Goal: Task Accomplishment & Management: Manage account settings

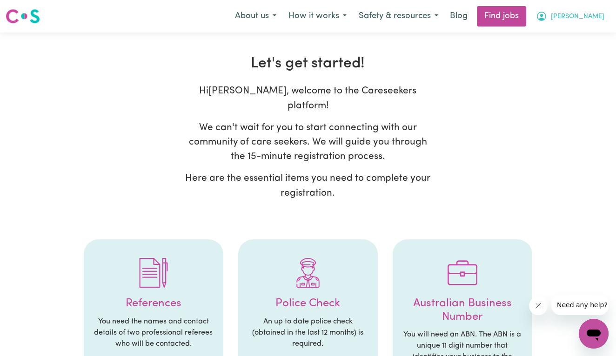
click at [591, 19] on span "[PERSON_NAME]" at bounding box center [578, 17] width 54 height 10
click at [575, 38] on link "My Account" at bounding box center [573, 36] width 74 height 18
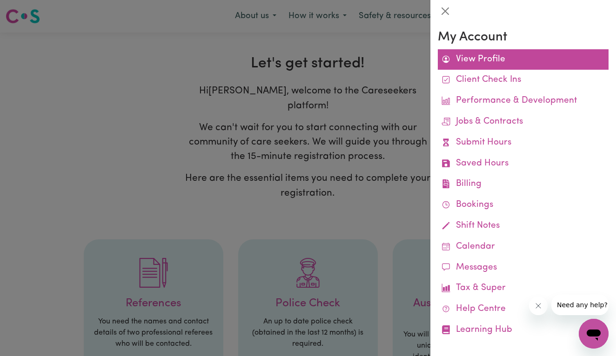
click at [518, 67] on link "View Profile" at bounding box center [523, 59] width 171 height 21
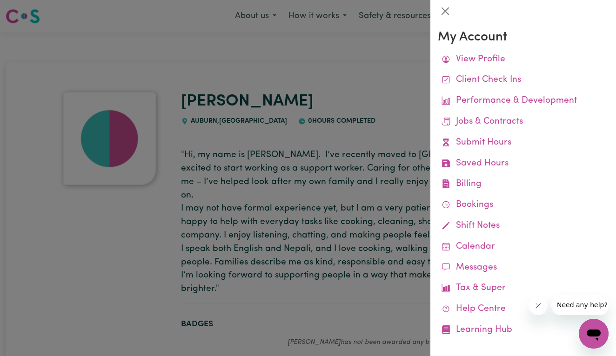
click at [389, 245] on div at bounding box center [308, 178] width 616 height 356
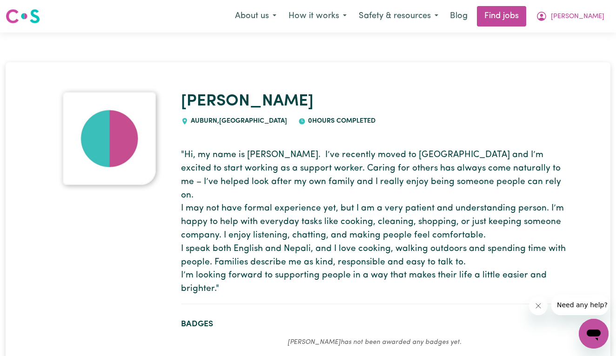
click at [130, 146] on img at bounding box center [109, 138] width 93 height 93
click at [593, 10] on button "[PERSON_NAME]" at bounding box center [570, 17] width 80 height 20
click at [581, 40] on link "My Account" at bounding box center [573, 36] width 74 height 18
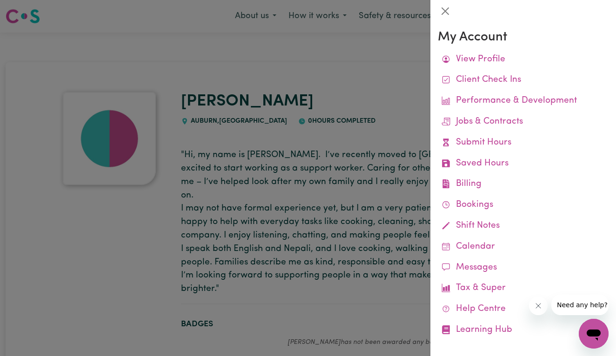
click at [222, 143] on div at bounding box center [308, 178] width 616 height 356
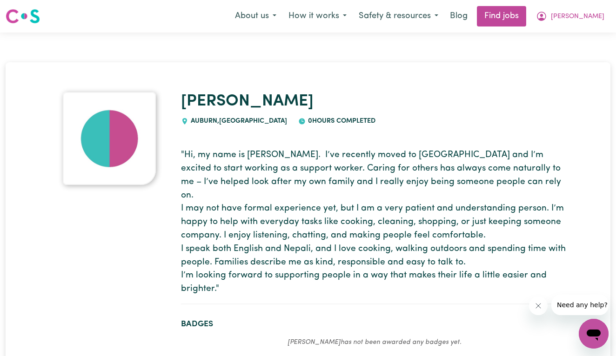
click at [78, 181] on img at bounding box center [109, 138] width 93 height 93
click at [82, 162] on img at bounding box center [109, 138] width 93 height 93
drag, startPoint x: 87, startPoint y: 152, endPoint x: 96, endPoint y: 152, distance: 8.8
click at [87, 152] on img at bounding box center [109, 138] width 93 height 93
click at [96, 152] on img at bounding box center [109, 138] width 93 height 93
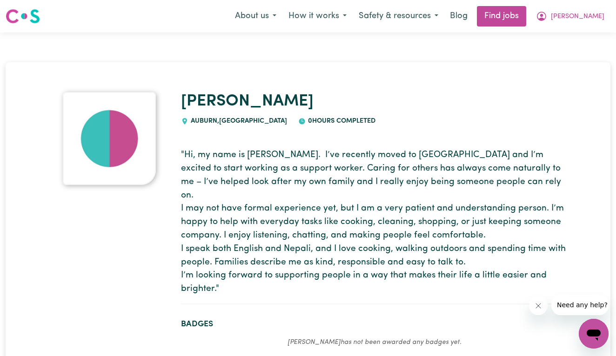
click at [96, 150] on img at bounding box center [109, 138] width 93 height 93
click at [274, 11] on button "About us" at bounding box center [256, 17] width 54 height 20
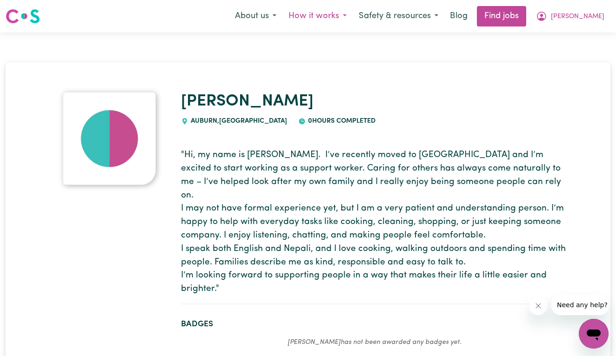
click at [351, 12] on button "How it works" at bounding box center [317, 17] width 70 height 20
